Goal: Information Seeking & Learning: Learn about a topic

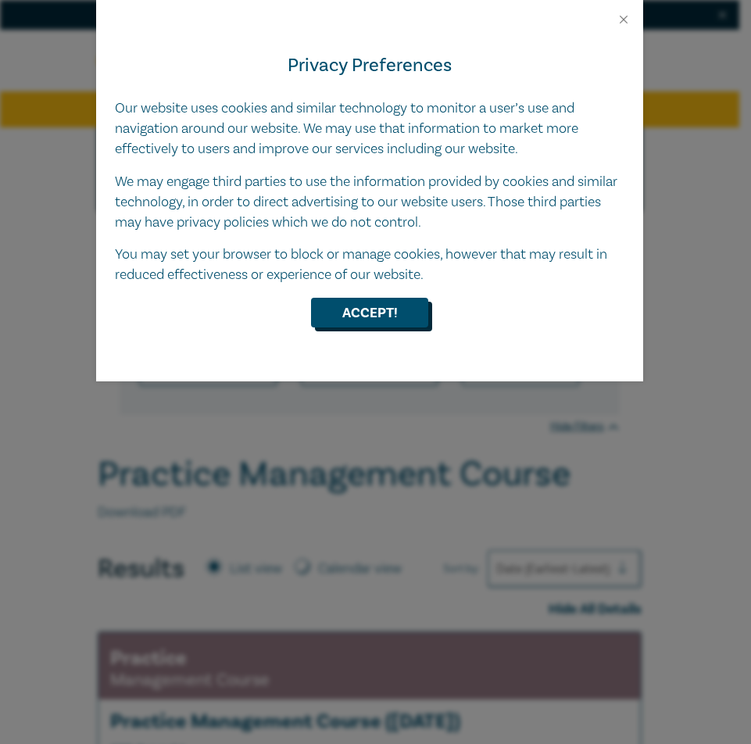
click at [361, 312] on button "Accept!" at bounding box center [369, 313] width 117 height 30
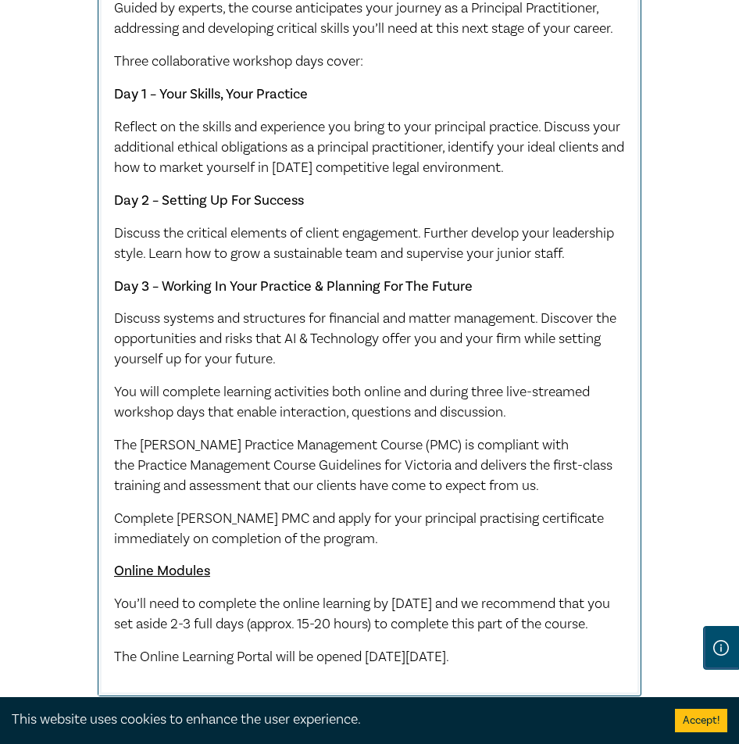
scroll to position [1093, 0]
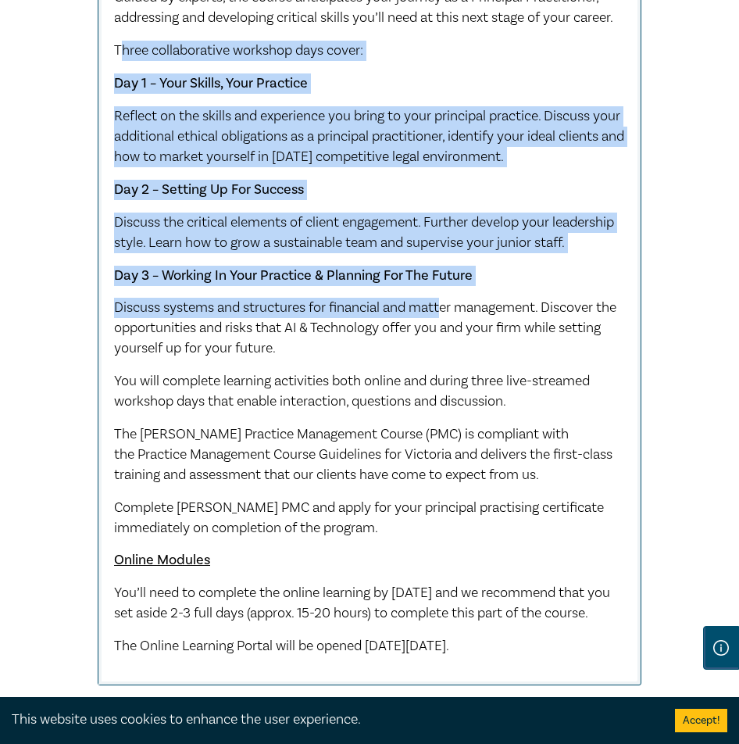
drag, startPoint x: 120, startPoint y: 94, endPoint x: 448, endPoint y: 339, distance: 409.9
click at [448, 339] on div "Early Bird ends [DATE], Full Price $2,200. Our PMC is designed to be highly pra…" at bounding box center [369, 273] width 511 height 767
drag, startPoint x: 167, startPoint y: 431, endPoint x: 520, endPoint y: 456, distance: 353.4
click at [520, 412] on p "You will complete learning activities both online and during three live-streame…" at bounding box center [369, 391] width 511 height 41
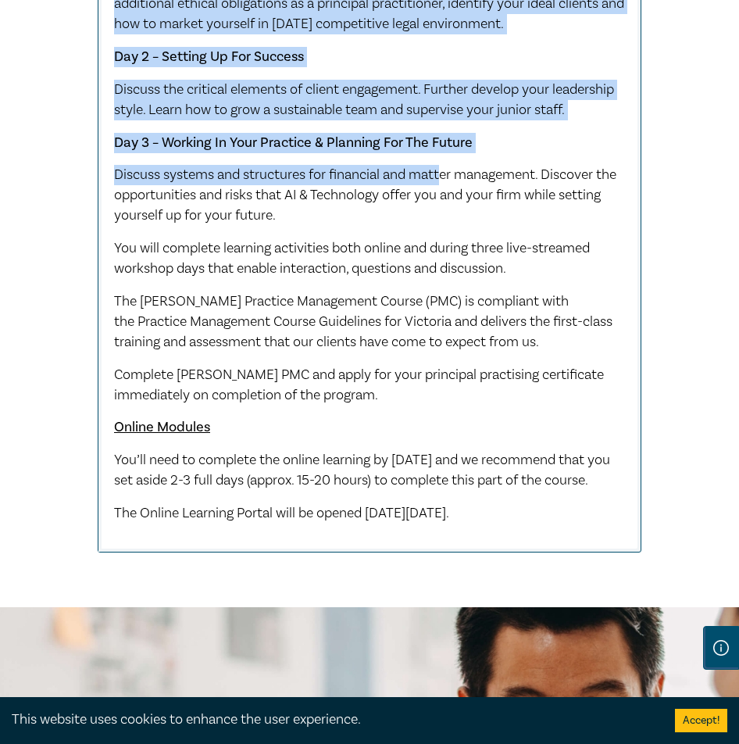
scroll to position [1215, 0]
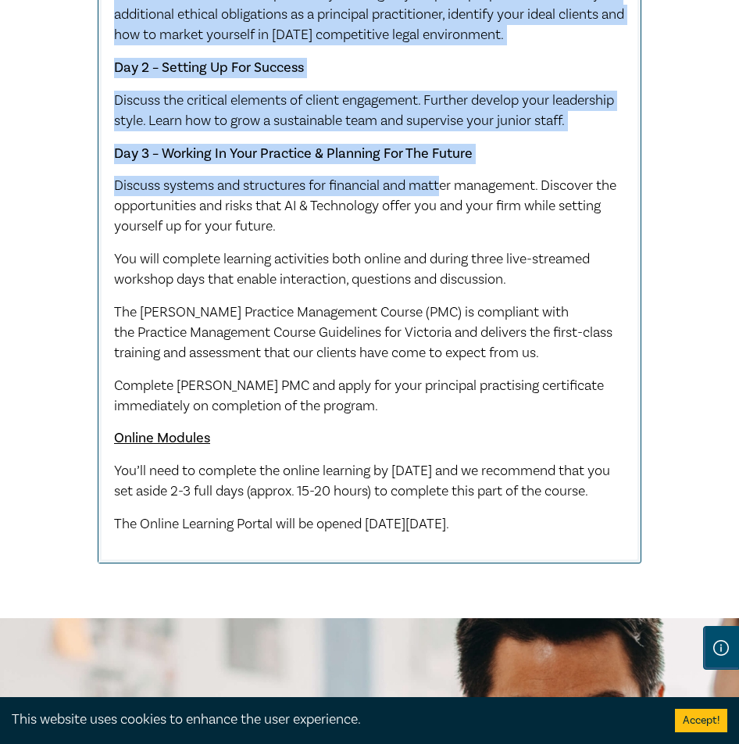
drag, startPoint x: 116, startPoint y: 520, endPoint x: 553, endPoint y: 582, distance: 440.5
click at [553, 535] on div "Early Bird ends [DATE], Full Price $2,200. Our PMC is designed to be highly pra…" at bounding box center [369, 151] width 511 height 767
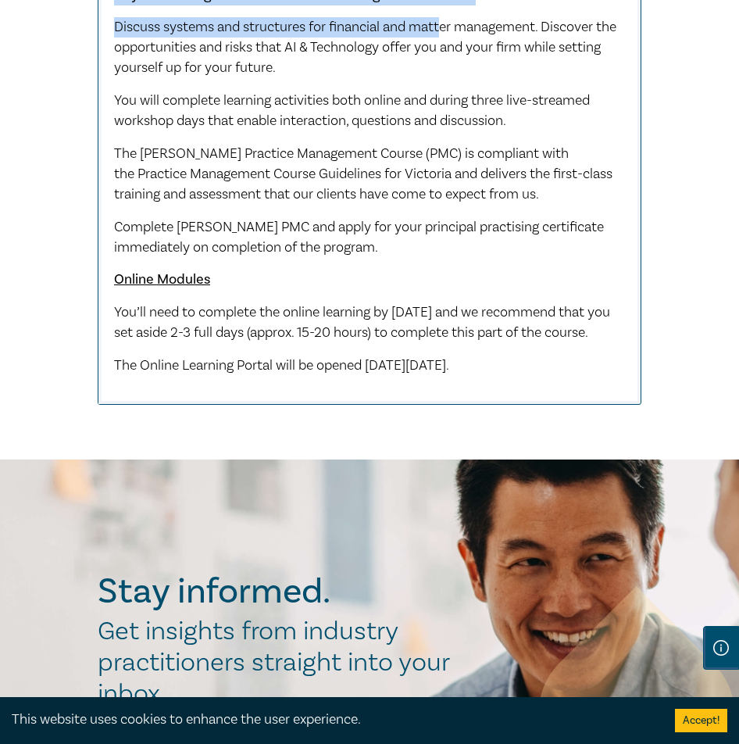
scroll to position [1346, 0]
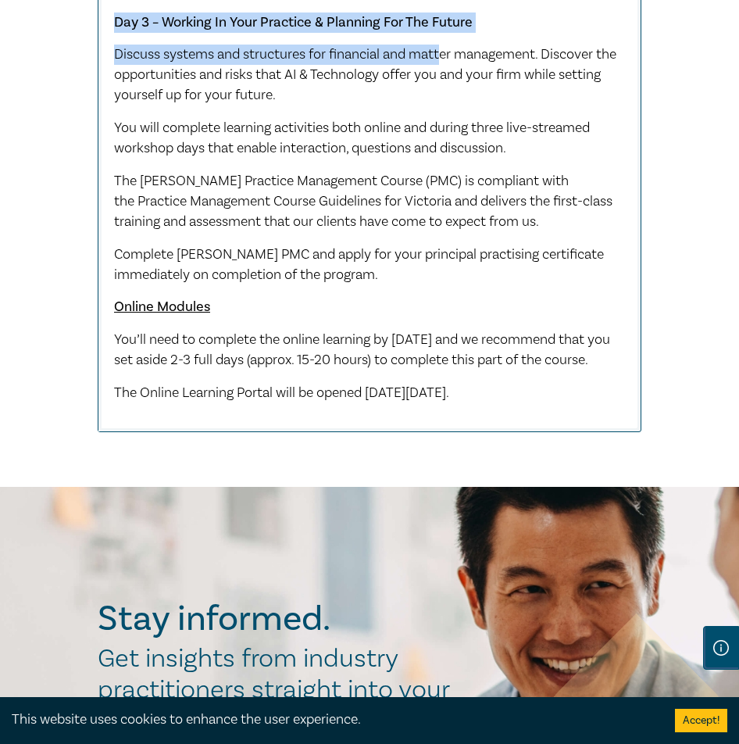
drag, startPoint x: 476, startPoint y: 413, endPoint x: 489, endPoint y: 402, distance: 17.7
click at [477, 369] on span "You’ll need to complete the online learning by [DATE] and we recommend that you…" at bounding box center [362, 350] width 496 height 38
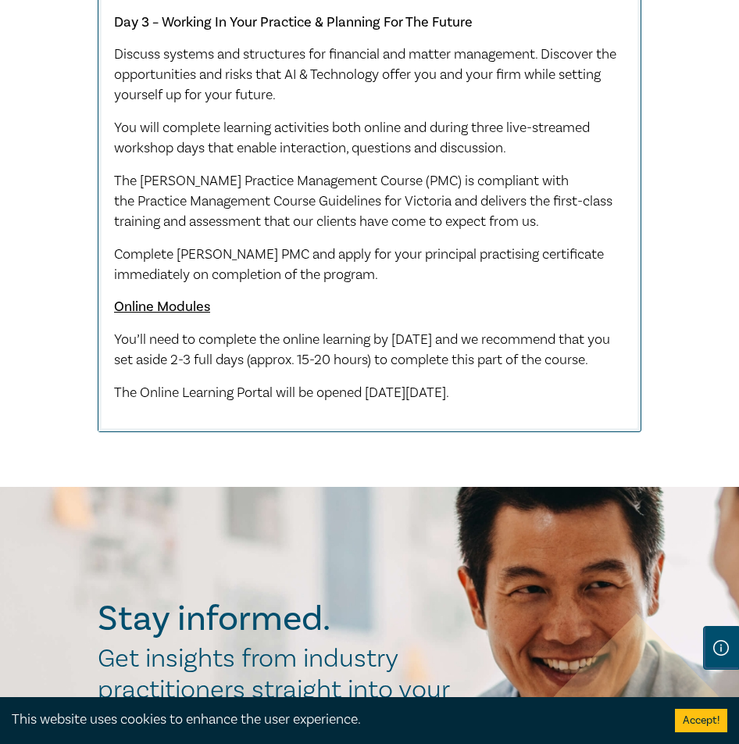
drag, startPoint x: 422, startPoint y: 458, endPoint x: 619, endPoint y: 464, distance: 197.1
click at [619, 403] on p "The Online Learning Portal will be opened [DATE][DATE]." at bounding box center [369, 393] width 511 height 20
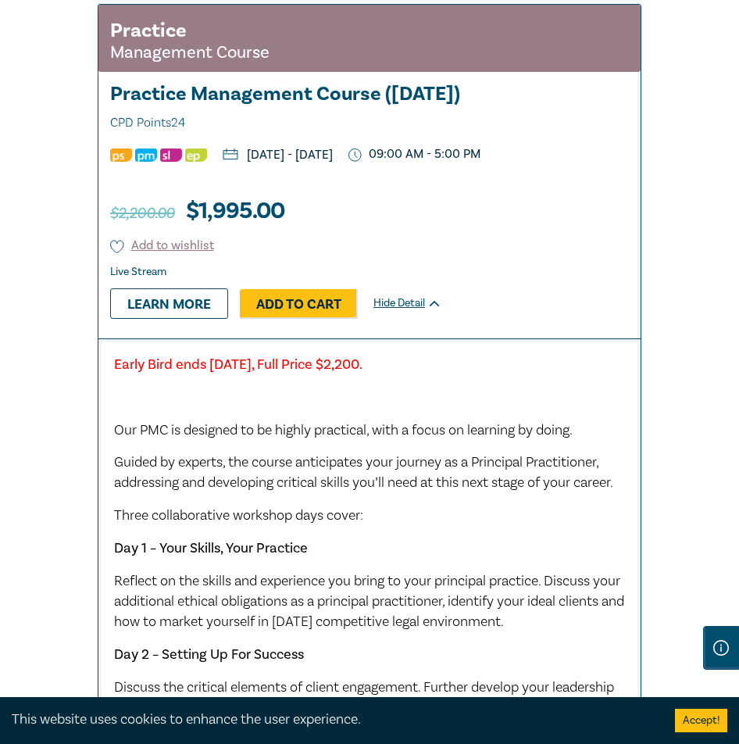
scroll to position [635, 0]
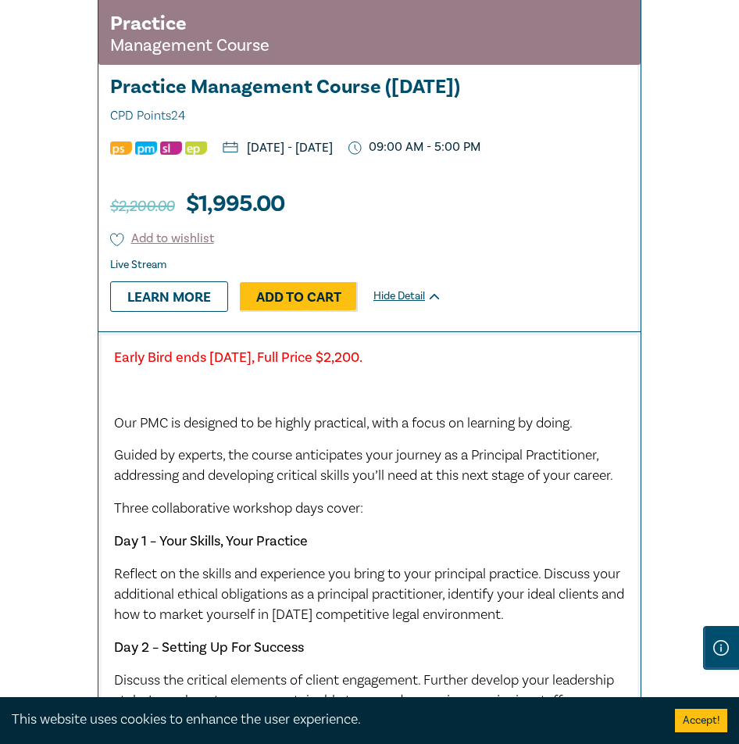
drag, startPoint x: 313, startPoint y: 159, endPoint x: 450, endPoint y: 166, distance: 136.9
click at [333, 154] on p "[DATE] - [DATE]" at bounding box center [278, 147] width 110 height 13
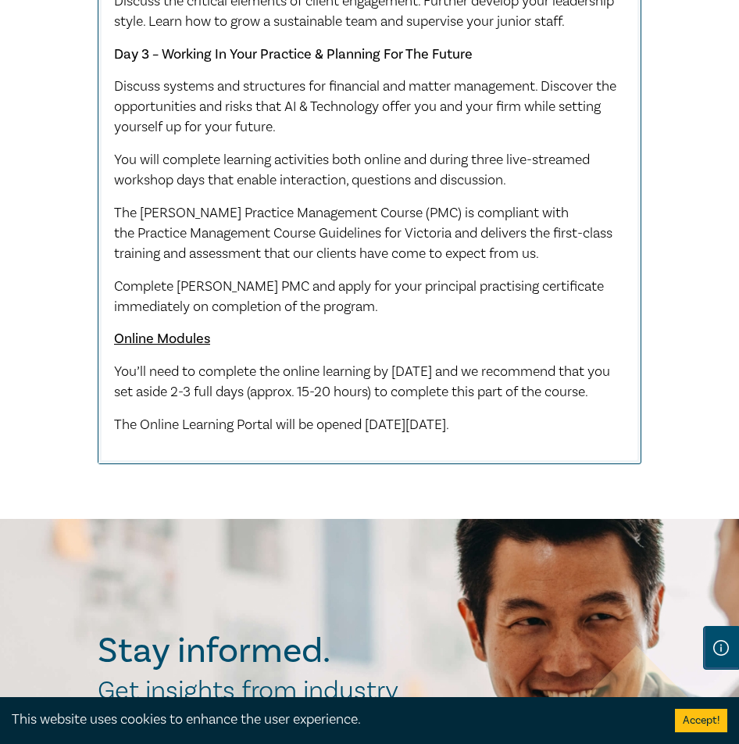
scroll to position [1468, 0]
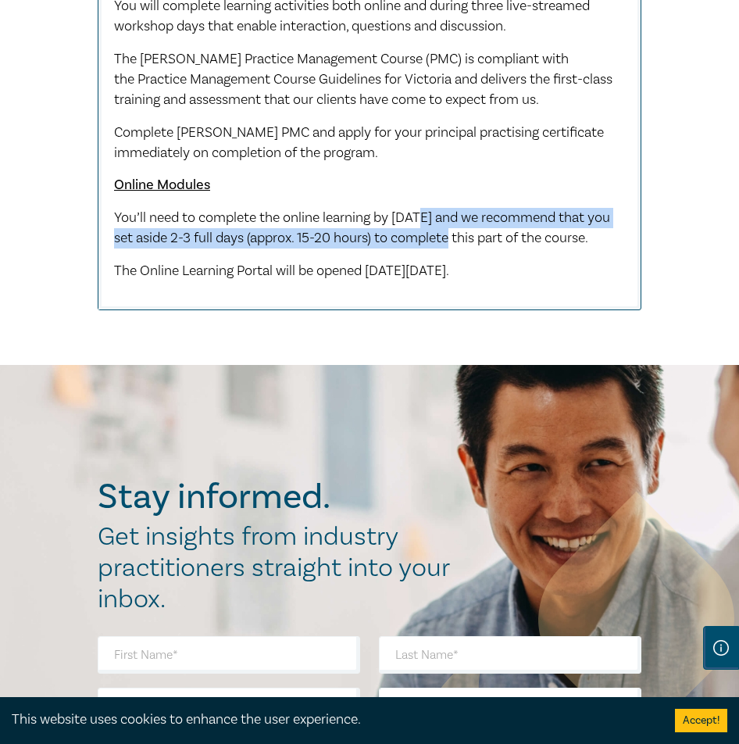
drag, startPoint x: 432, startPoint y: 273, endPoint x: 485, endPoint y: 291, distance: 55.4
click at [485, 249] on p "You’ll need to complete the online learning by [DATE] and we recommend that you…" at bounding box center [369, 228] width 511 height 41
click at [485, 247] on span "You’ll need to complete the online learning by [DATE] and we recommend that you…" at bounding box center [362, 228] width 496 height 38
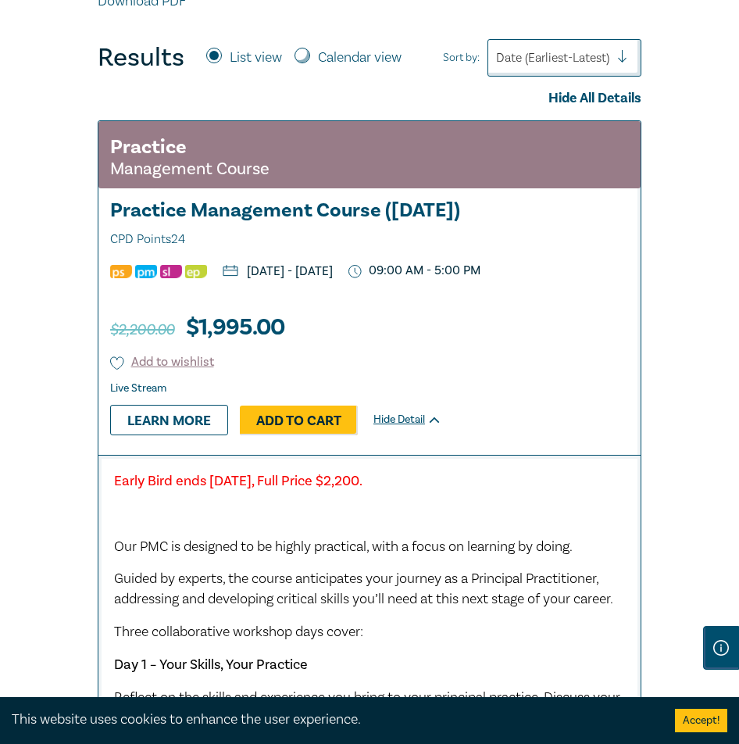
scroll to position [0, 0]
